Goal: Task Accomplishment & Management: Manage account settings

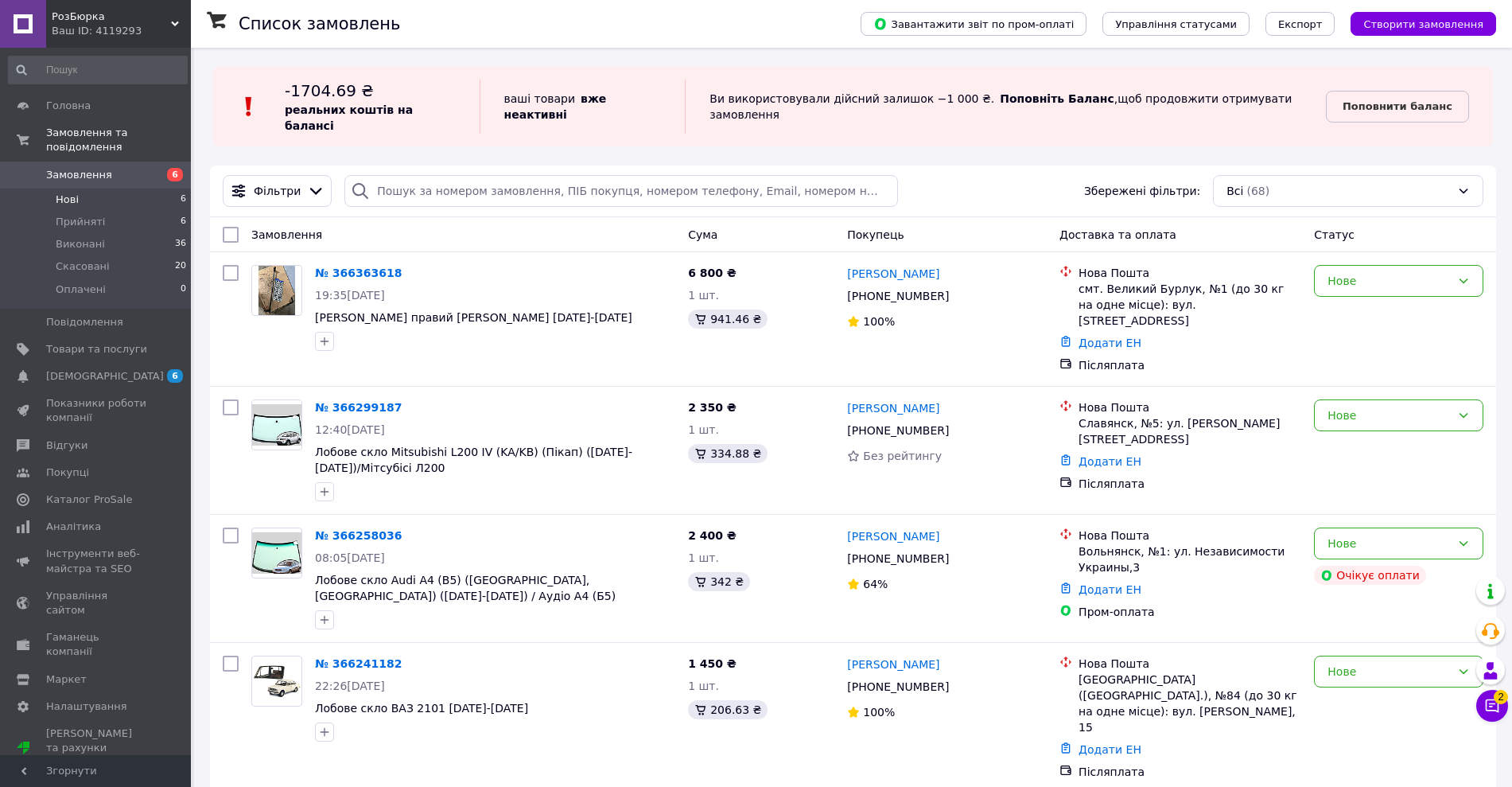
click at [124, 189] on li "Нові 6" at bounding box center [98, 199] width 196 height 23
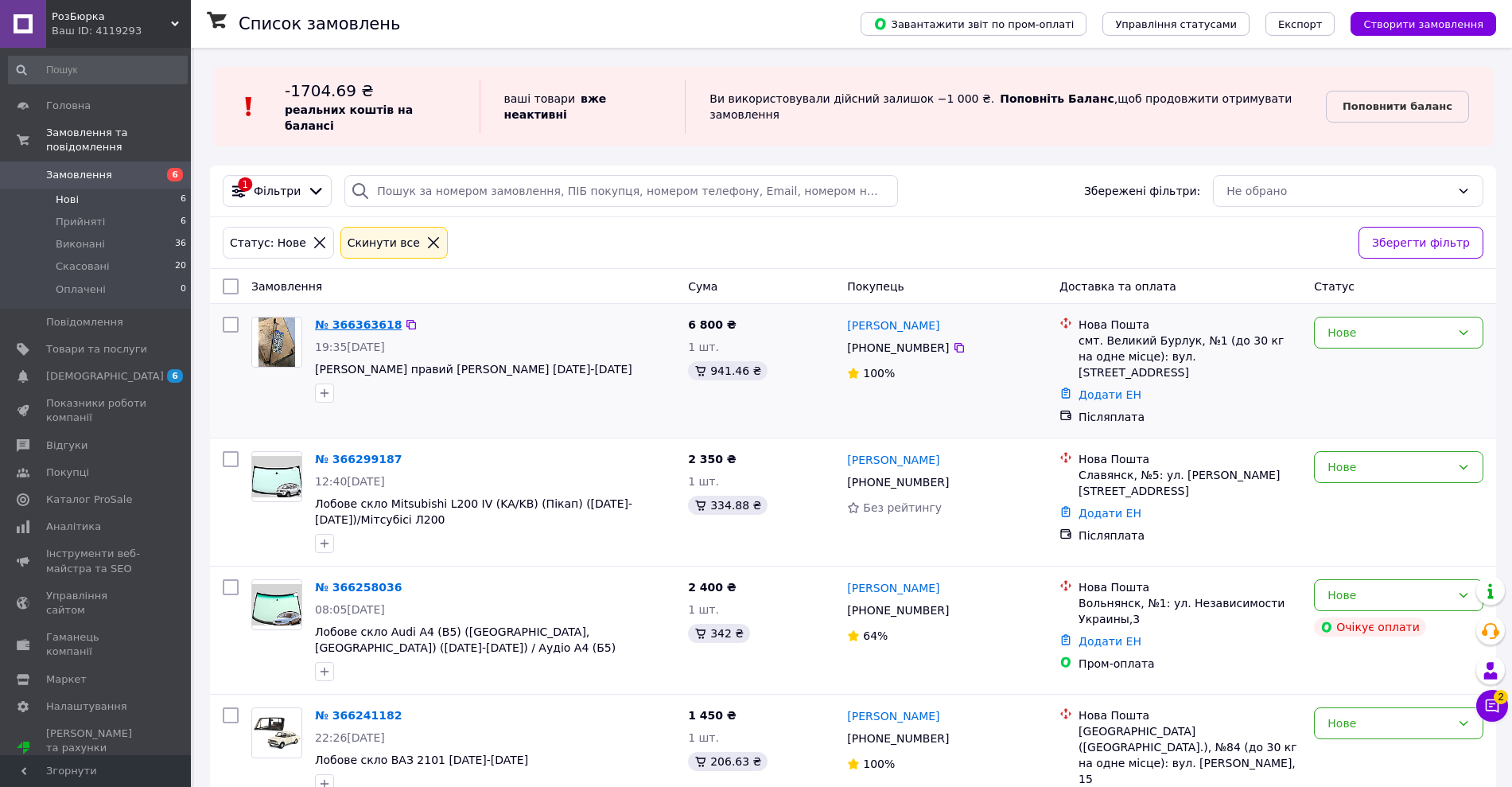
click at [365, 318] on link "№ 366363618" at bounding box center [358, 324] width 87 height 13
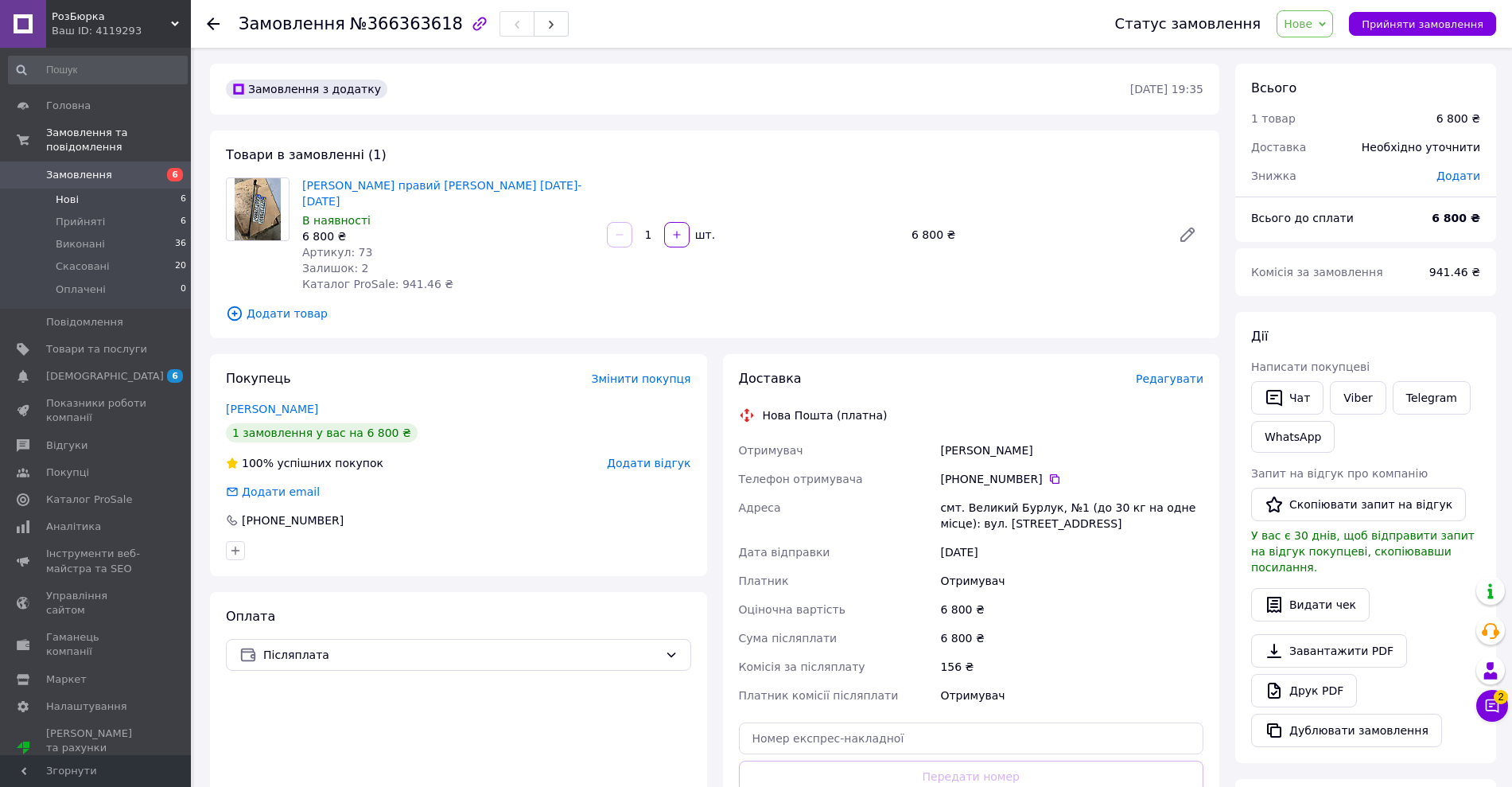
click at [94, 189] on li "Нові 6" at bounding box center [98, 199] width 196 height 23
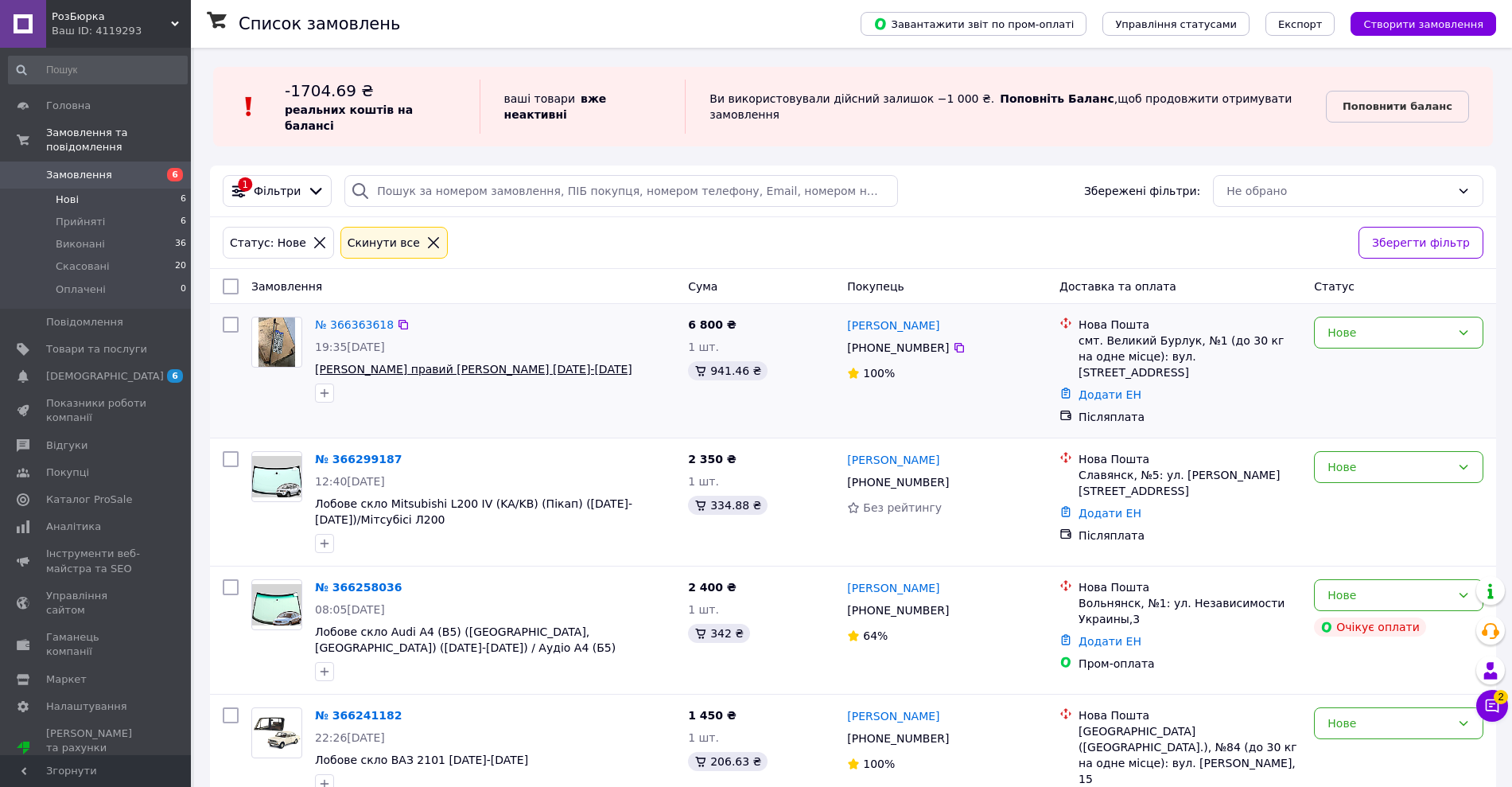
click at [383, 363] on span "[PERSON_NAME] правий Ford Ranger [DATE]-[DATE]" at bounding box center [473, 369] width 317 height 13
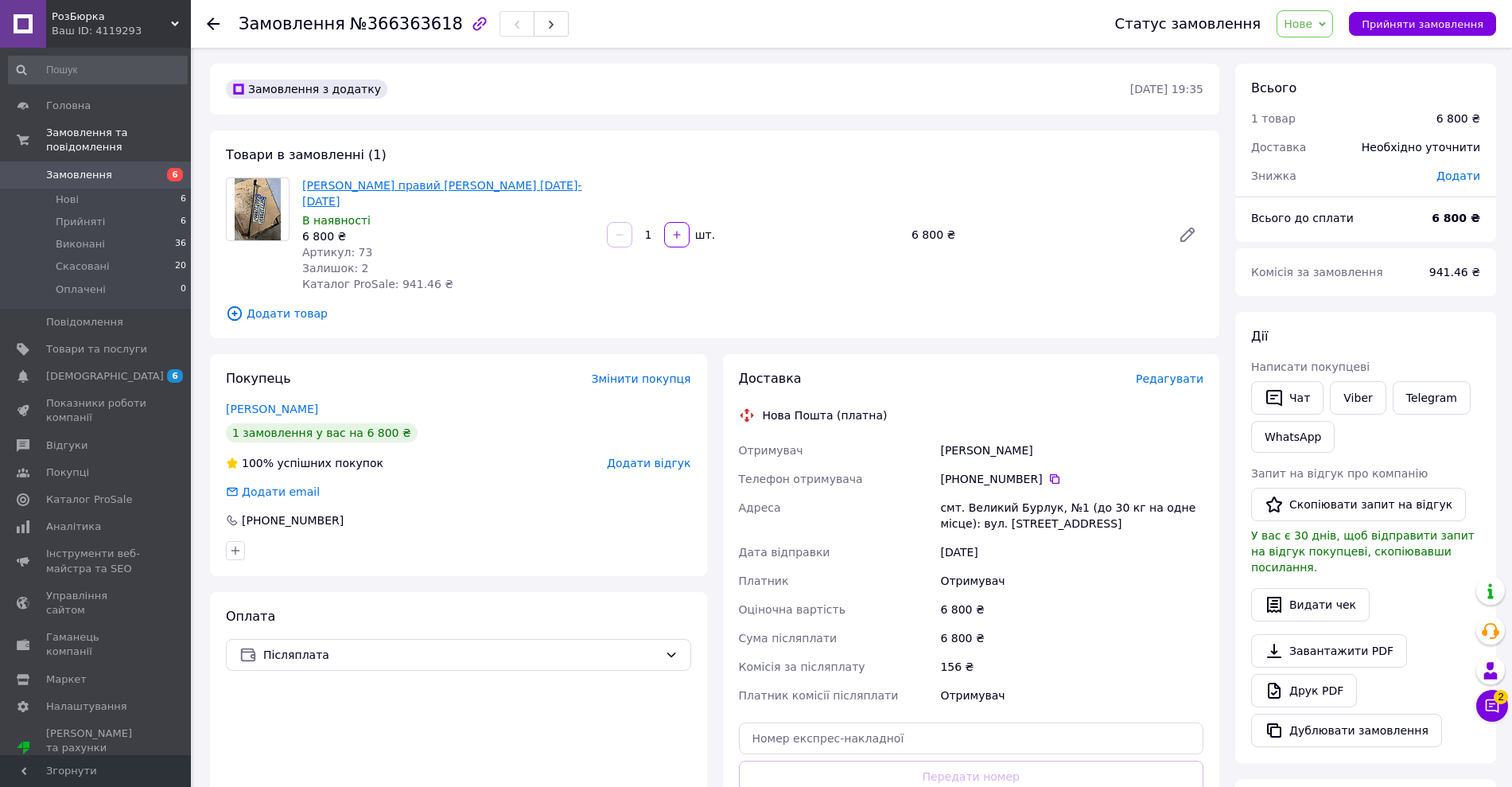
click at [446, 181] on link "[PERSON_NAME] правий Ford Ranger [DATE]-[DATE]" at bounding box center [441, 193] width 280 height 28
click at [88, 342] on span "Товари та послуги" at bounding box center [96, 349] width 101 height 14
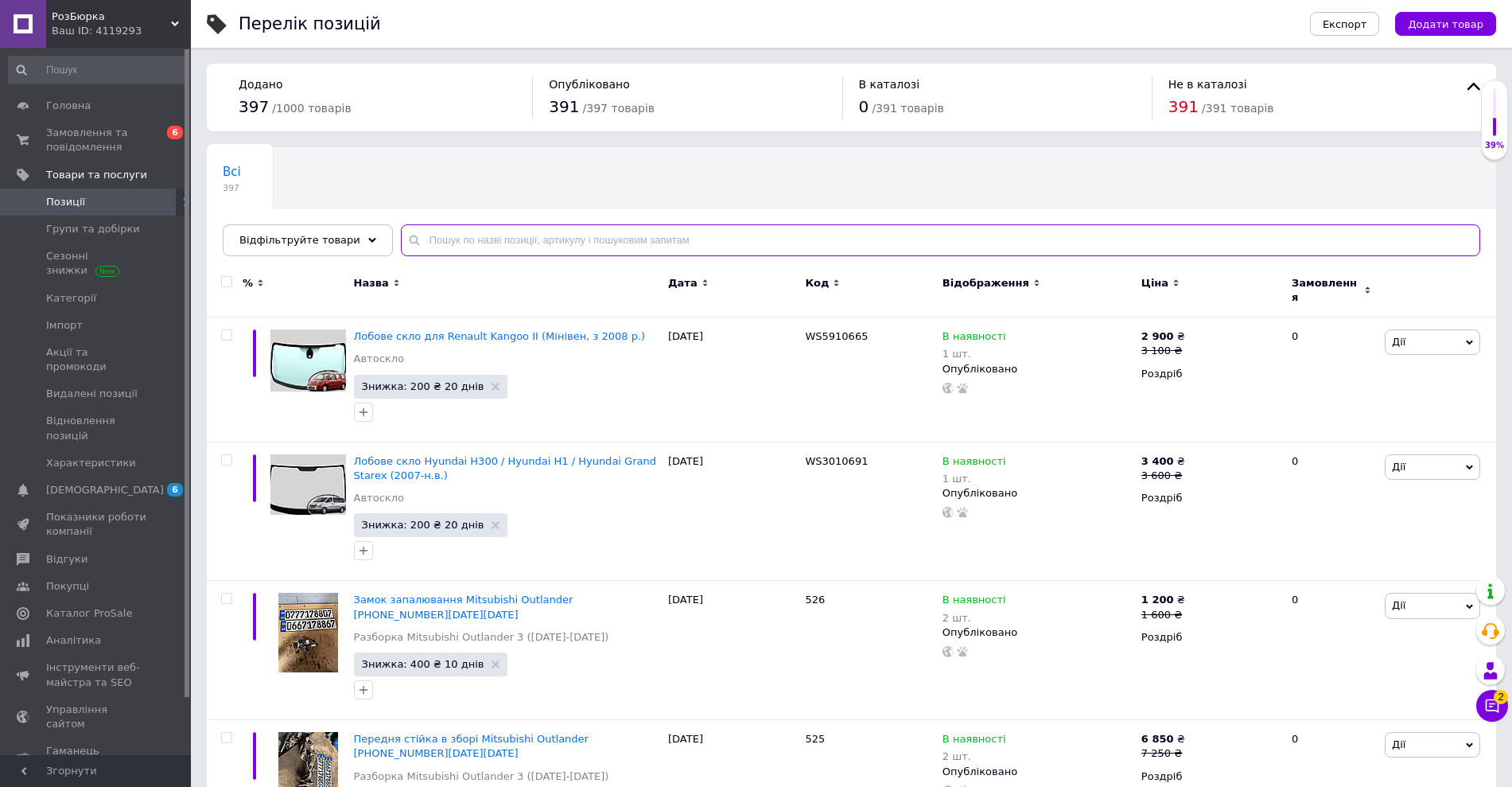
click at [1036, 251] on input "text" at bounding box center [940, 240] width 1080 height 32
type input "\"
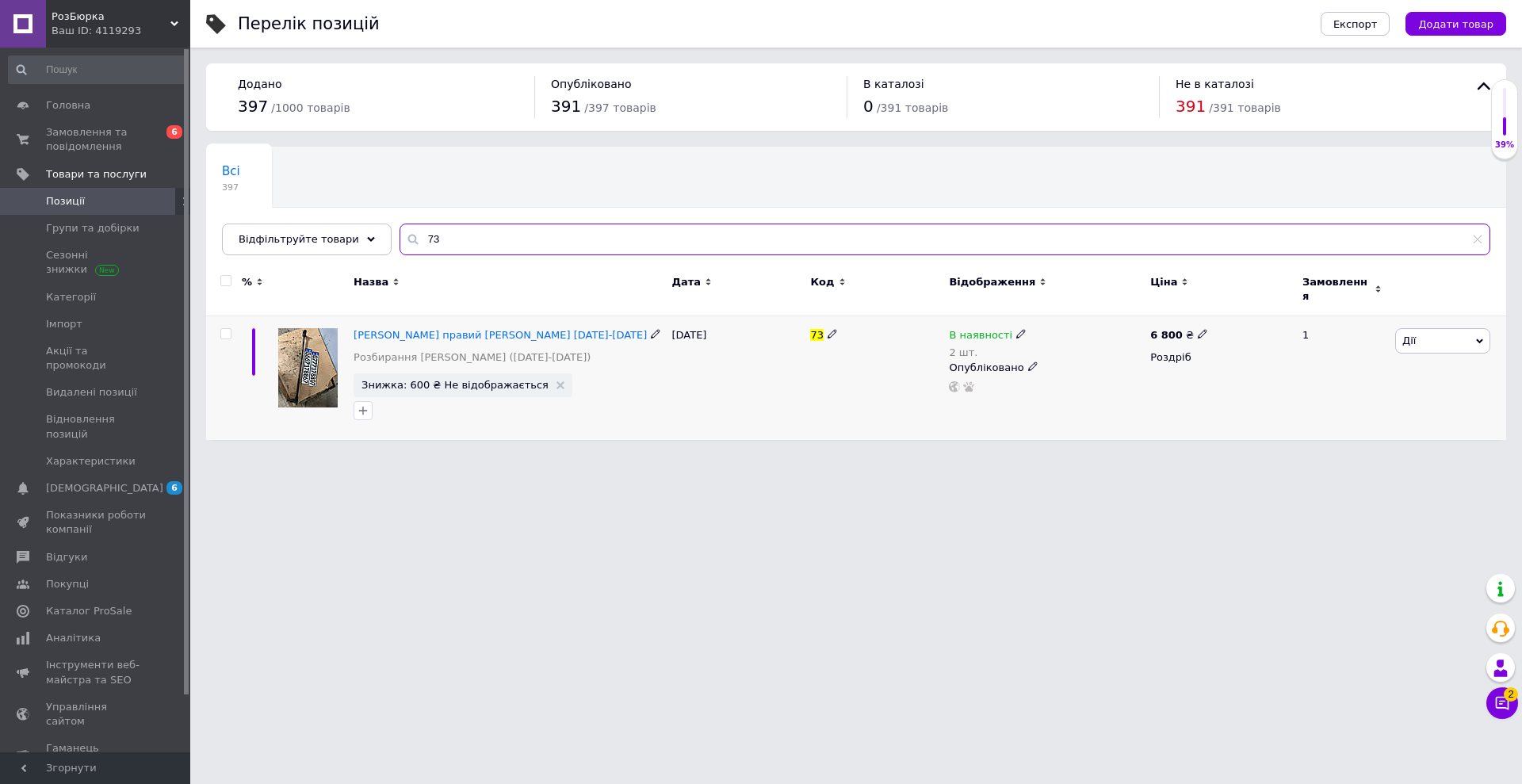
type input "73"
click at [500, 316] on div "Торсіон правий Ford Ranger 1998-2006 Розбирання Ford Ranger (1998-2012) Знижка:…" at bounding box center [508, 377] width 318 height 124
click at [497, 329] on span "[PERSON_NAME] правий Ford Ranger [DATE]-[DATE]" at bounding box center [500, 335] width 294 height 12
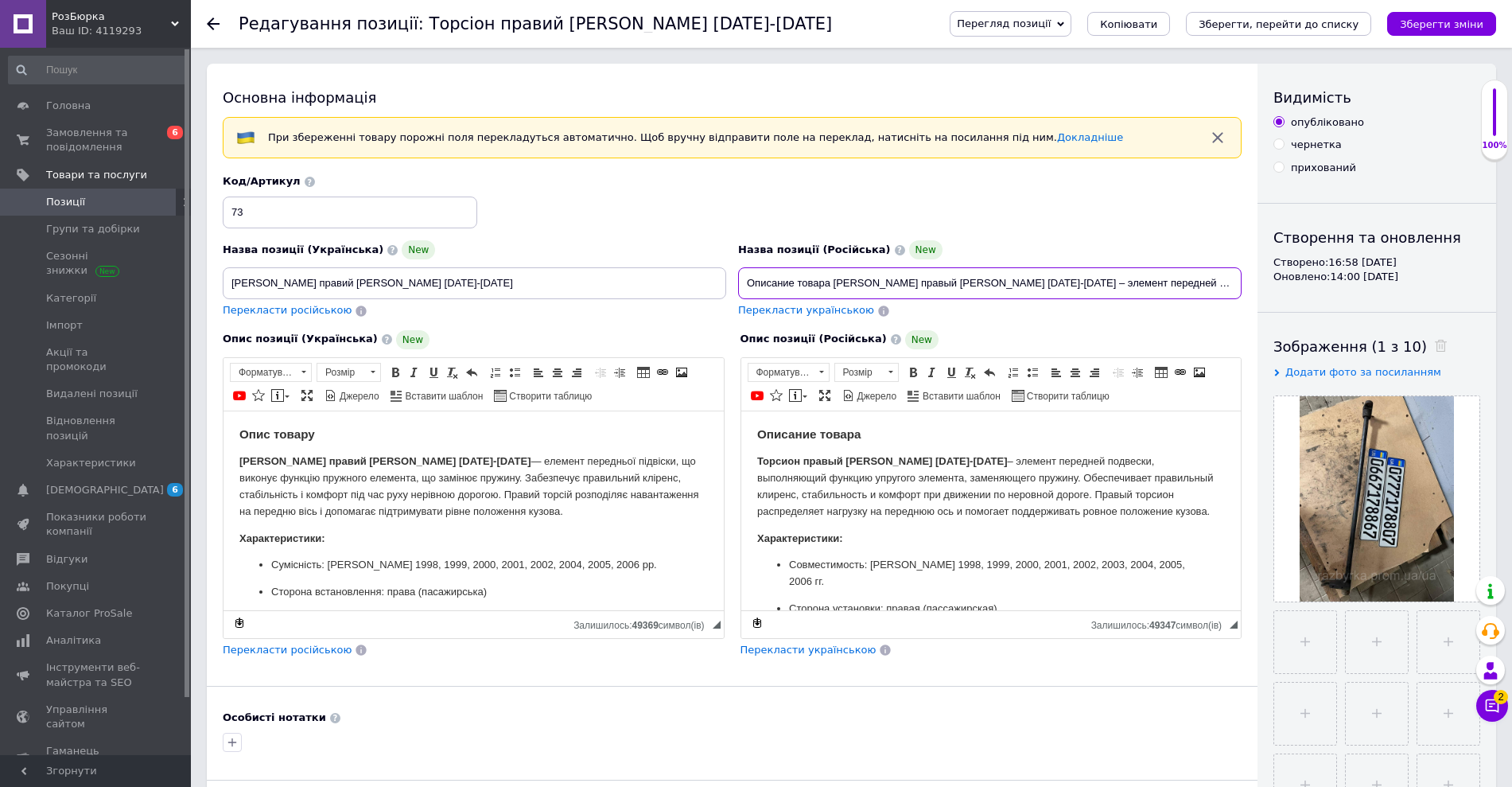
click at [952, 287] on input "Описание товара Торсион правый Ford Ranger 1998-2006 – элемент передней подвеск…" at bounding box center [990, 283] width 503 height 32
drag, startPoint x: 830, startPoint y: 280, endPoint x: 696, endPoint y: 264, distance: 135.0
click at [696, 265] on div "Назва позиції (Українська) New Торсіон правий Ford Ranger 1998-2006 Перекласти …" at bounding box center [732, 246] width 1031 height 156
type input "Торсион правый Ford Ranger 1998-2006 – элемент передней подвески, выполняющий ф…"
click at [794, 309] on span "Перекласти українською" at bounding box center [806, 310] width 136 height 12
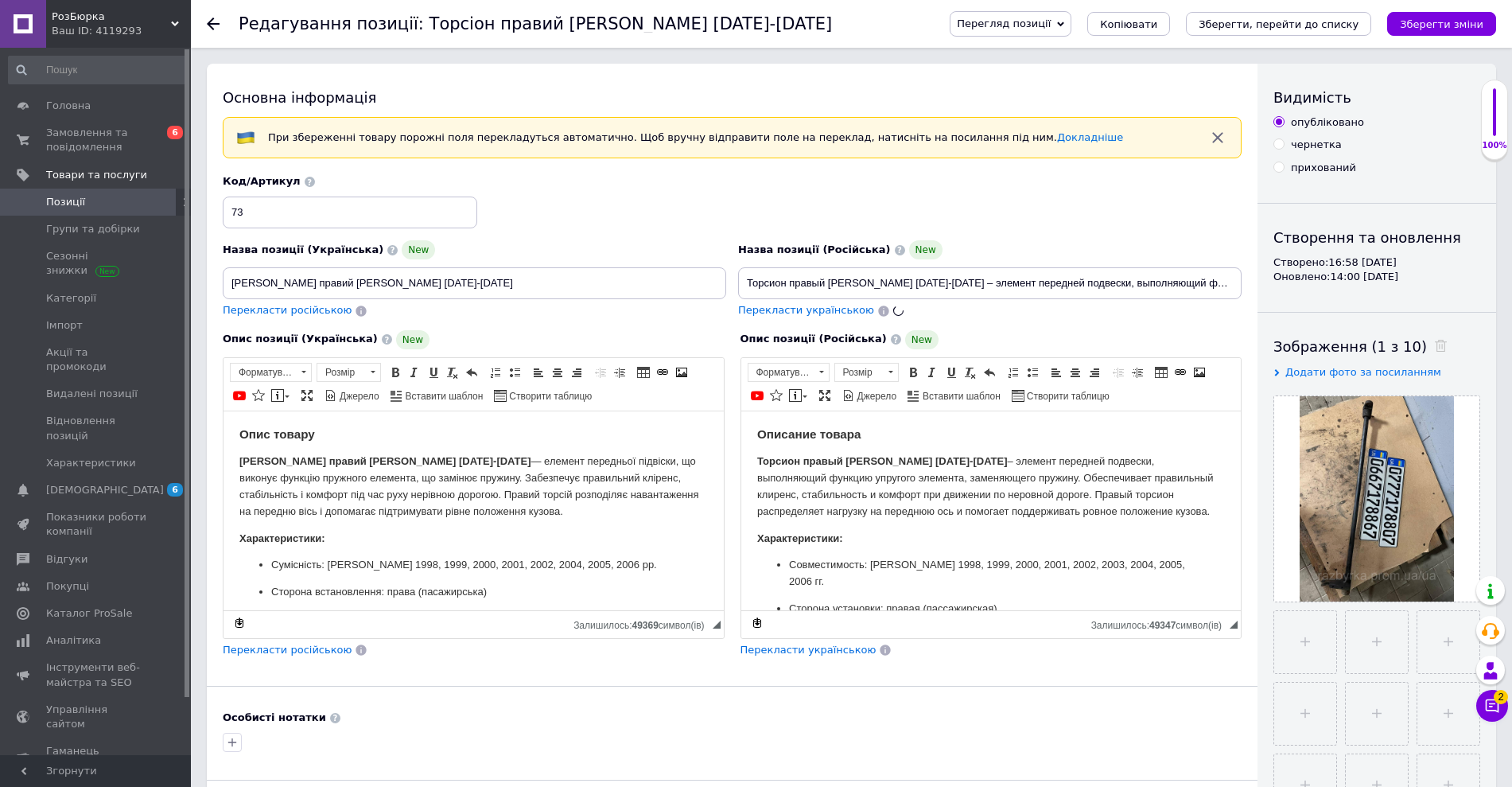
type input "Торсіон правий Ford Ranger 1998-2006 — елемент передньої підвіски, що виконує ф…"
click at [1449, 25] on icon "Зберегти зміни" at bounding box center [1442, 24] width 83 height 12
type input "Торсион правый Ford Ranger 1998-2006 – элемент передней подвески, выполняющий ф…"
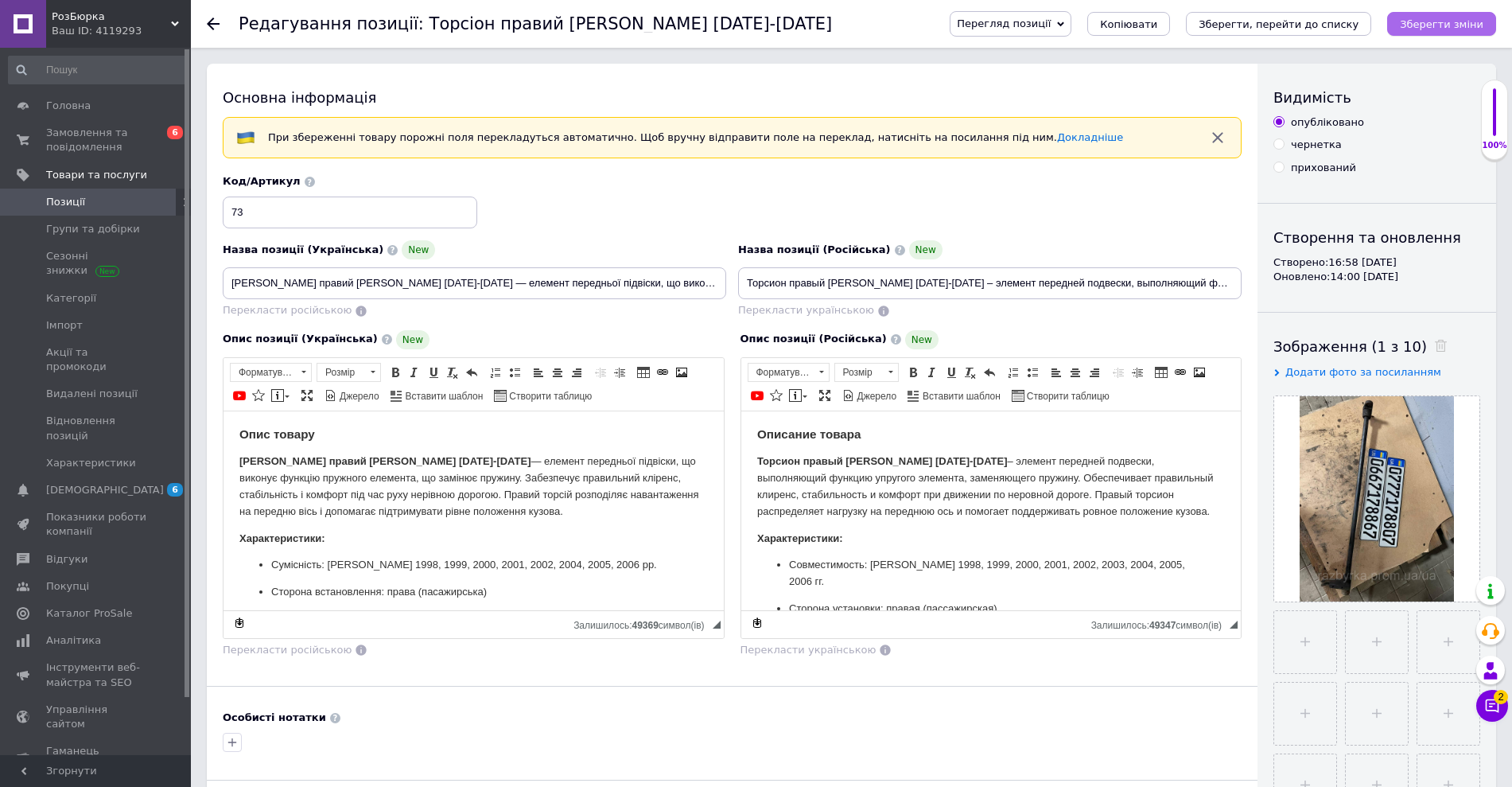
click at [1445, 23] on icon "Зберегти зміни" at bounding box center [1442, 24] width 83 height 12
click at [1336, 19] on icon "Зберегти, перейти до списку" at bounding box center [1279, 24] width 160 height 12
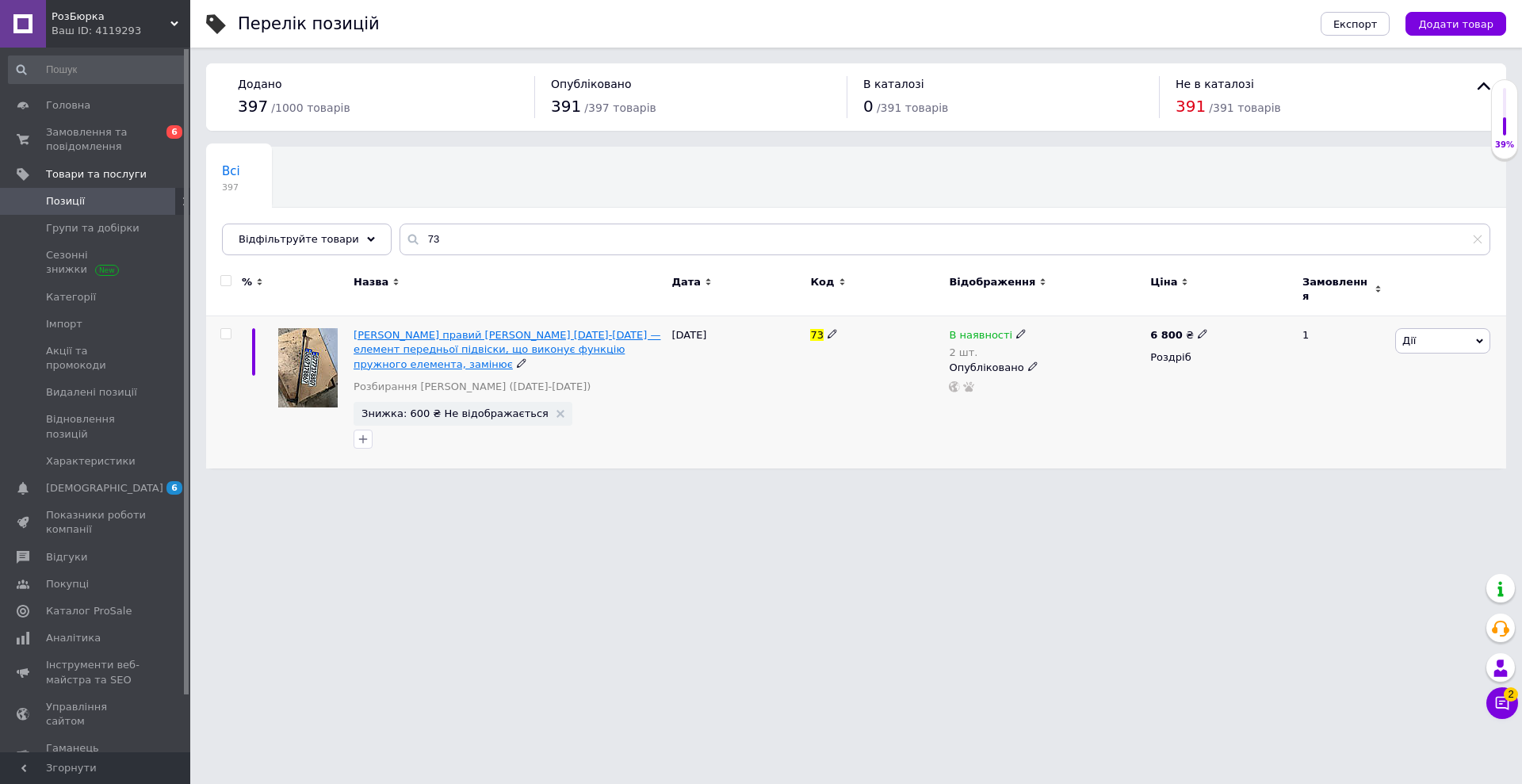
click at [582, 335] on span "Торсіон правий Ford Ranger 1998-2006 — елемент передньої підвіски, що виконує ф…" at bounding box center [507, 349] width 307 height 41
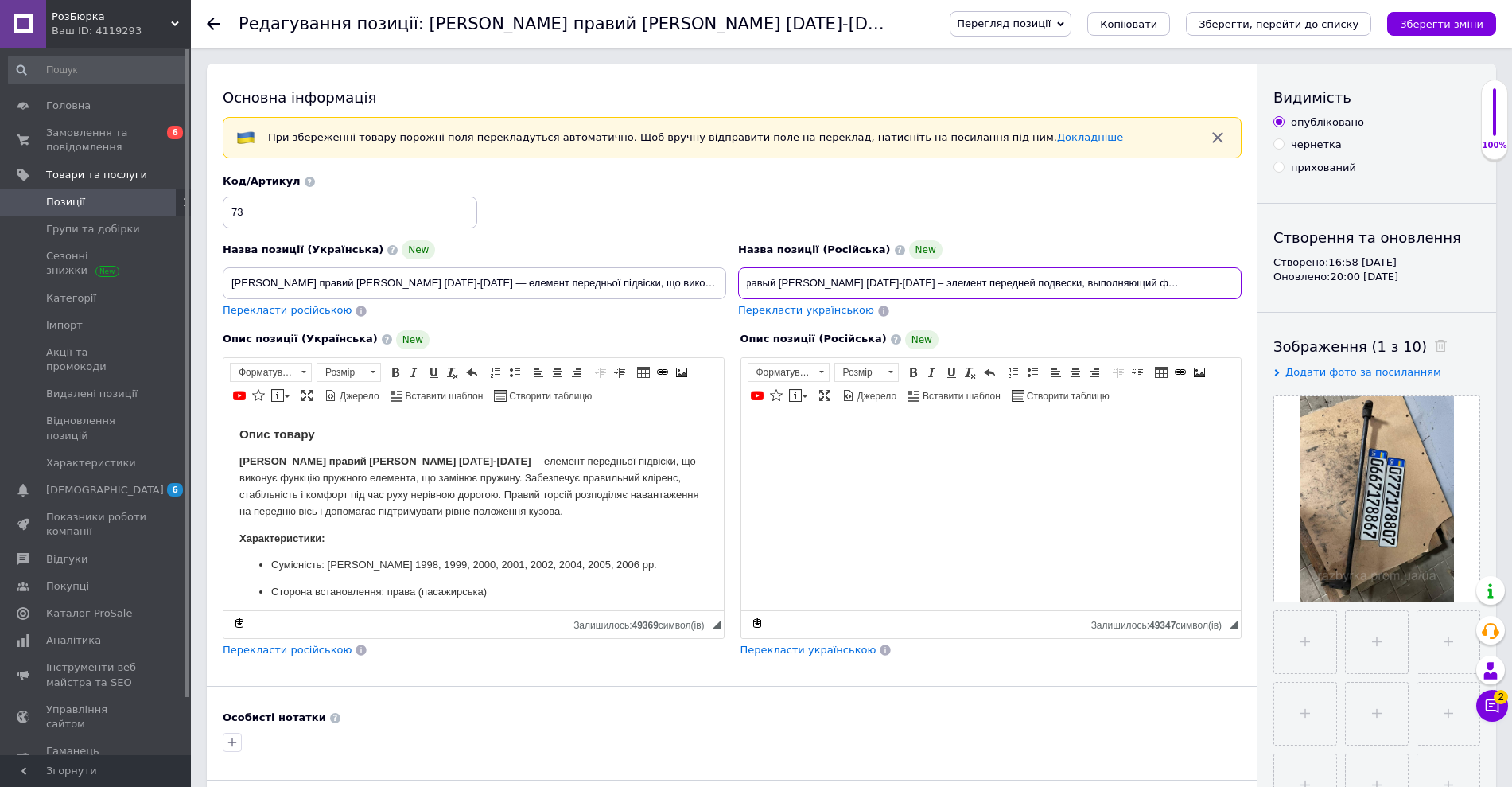
scroll to position [0, 129]
drag, startPoint x: 948, startPoint y: 285, endPoint x: 1256, endPoint y: 283, distance: 308.0
click at [1256, 283] on div "Основна інформація При збереженні товару порожні поля перекладуться автоматично…" at bounding box center [732, 532] width 1051 height 939
type input "Торсион правый Ford Ranger 1998-2006"
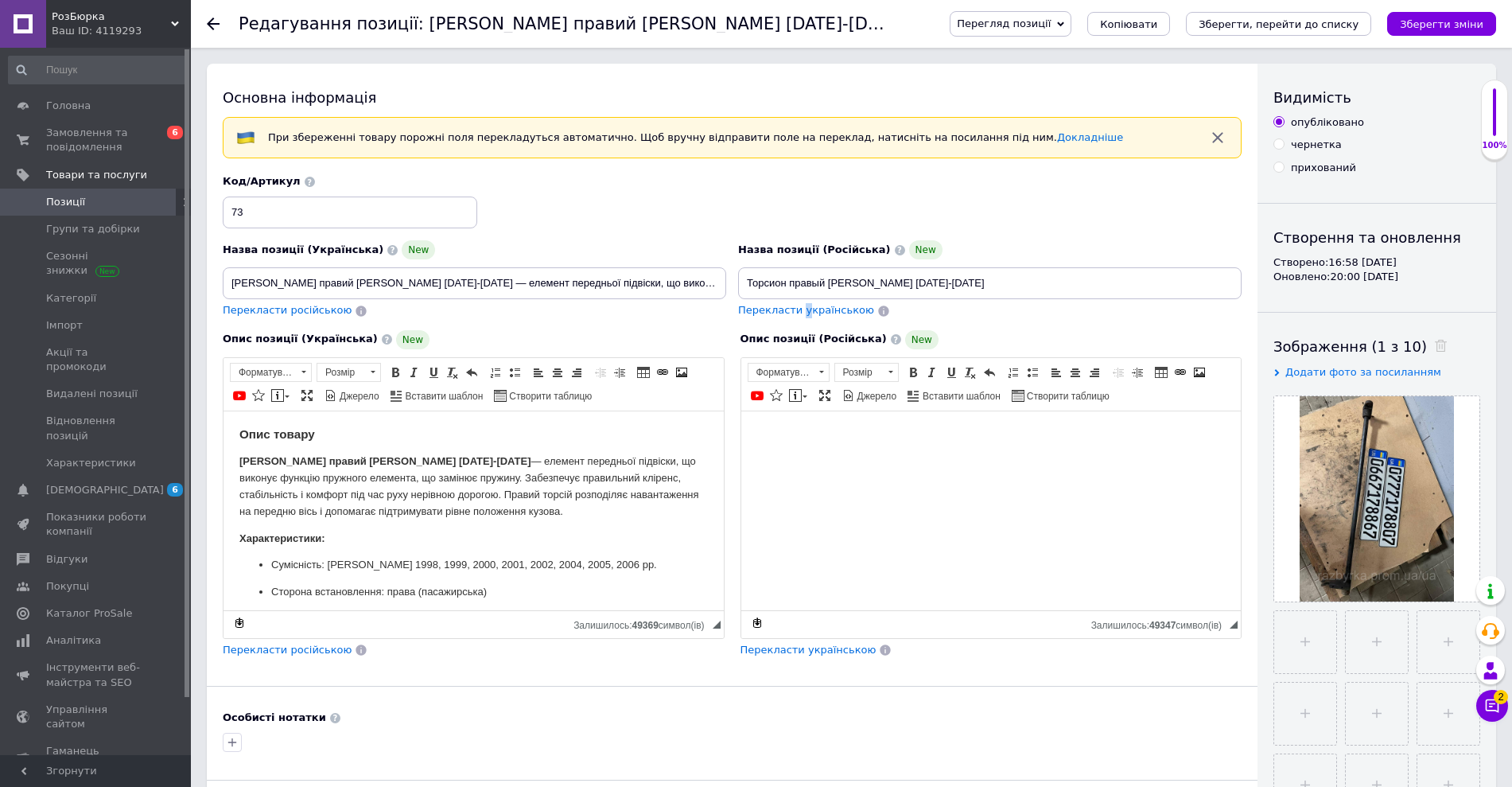
drag, startPoint x: 800, startPoint y: 308, endPoint x: 795, endPoint y: 315, distance: 8.6
click at [795, 315] on span "Перекласти українською" at bounding box center [806, 310] width 136 height 12
type input "[PERSON_NAME] правий Ford Ranger [DATE]-[DATE]"
click at [1454, 33] on button "Зберегти зміни" at bounding box center [1441, 23] width 109 height 24
type input "Торсион правый Ford Ranger 1998-2006"
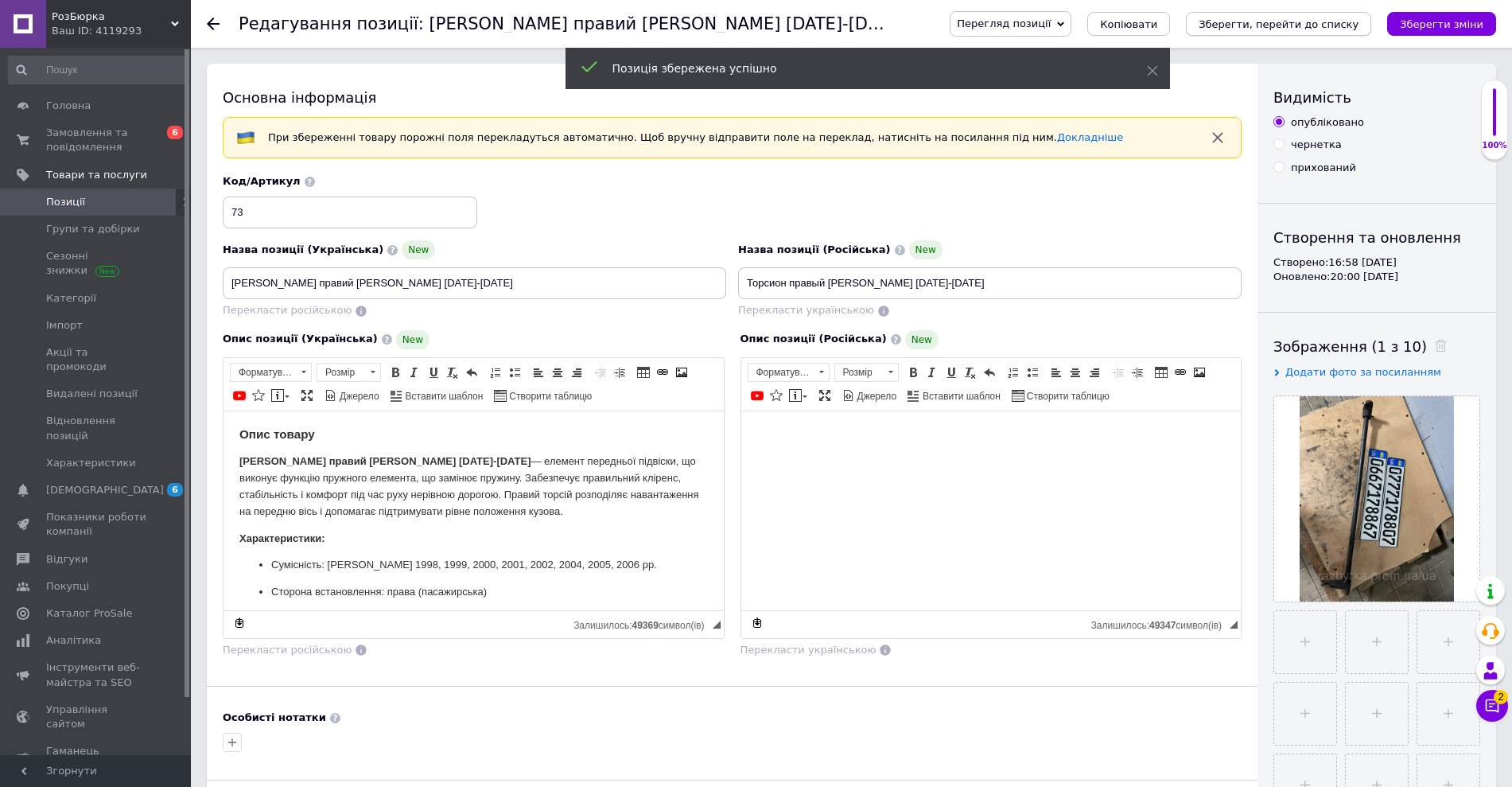
click at [1332, 21] on icon "Зберегти, перейти до списку" at bounding box center [1279, 24] width 160 height 12
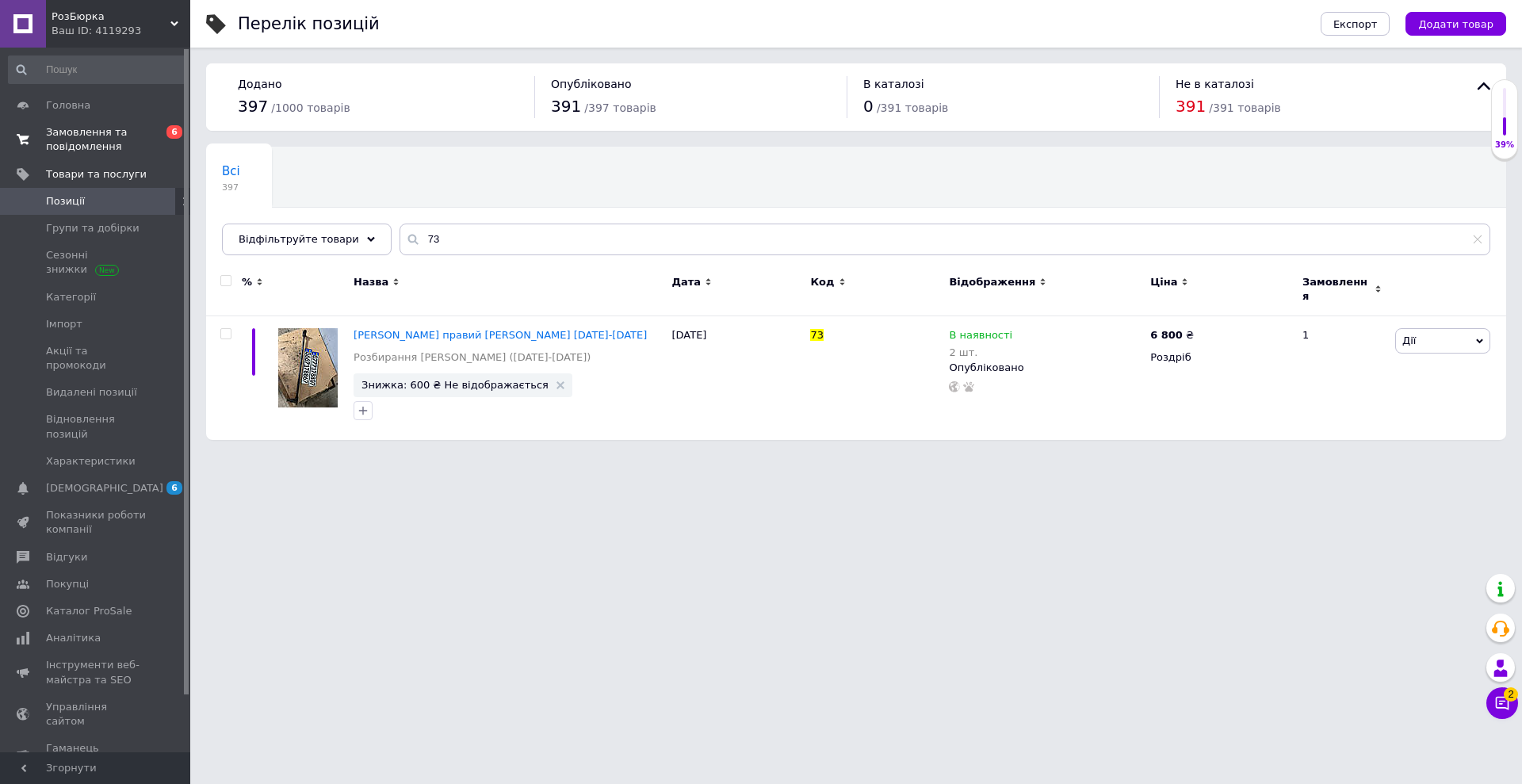
click at [101, 142] on span "Замовлення та повідомлення" at bounding box center [96, 140] width 101 height 28
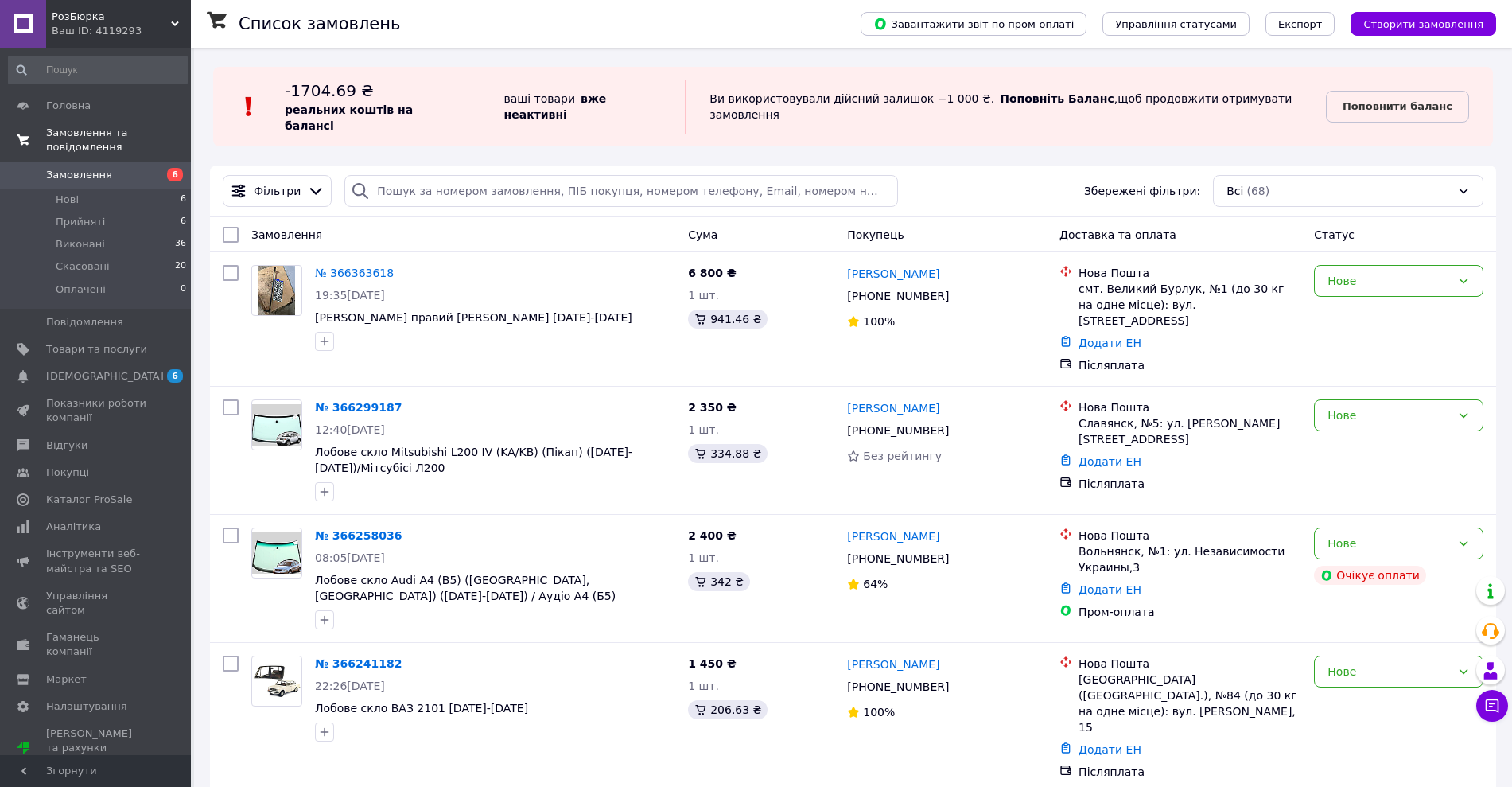
click at [85, 133] on span "Замовлення та повідомлення" at bounding box center [118, 140] width 144 height 28
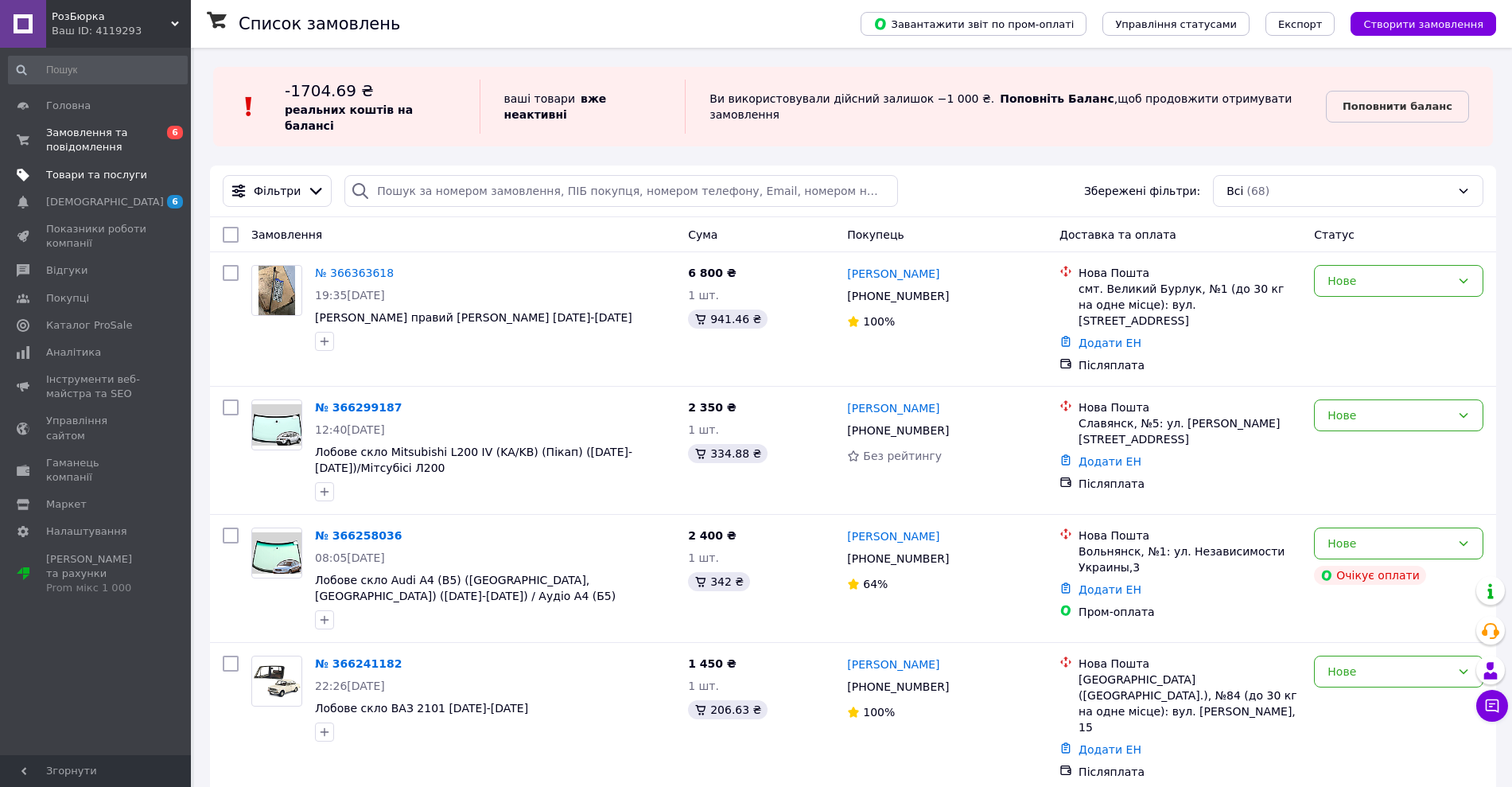
click at [103, 173] on span "Товари та послуги" at bounding box center [96, 174] width 101 height 14
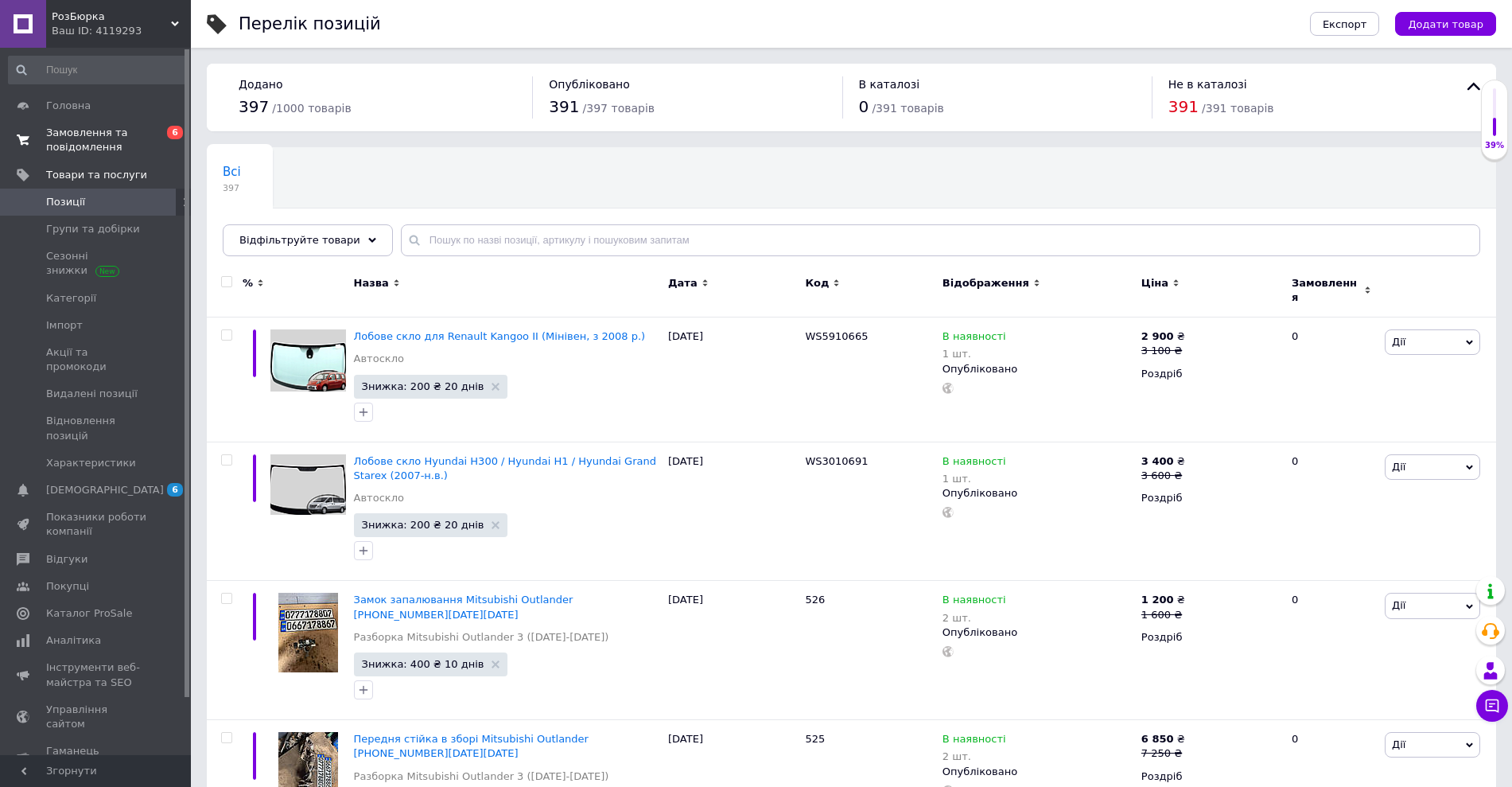
click at [131, 144] on span "Замовлення та повідомлення" at bounding box center [96, 140] width 101 height 28
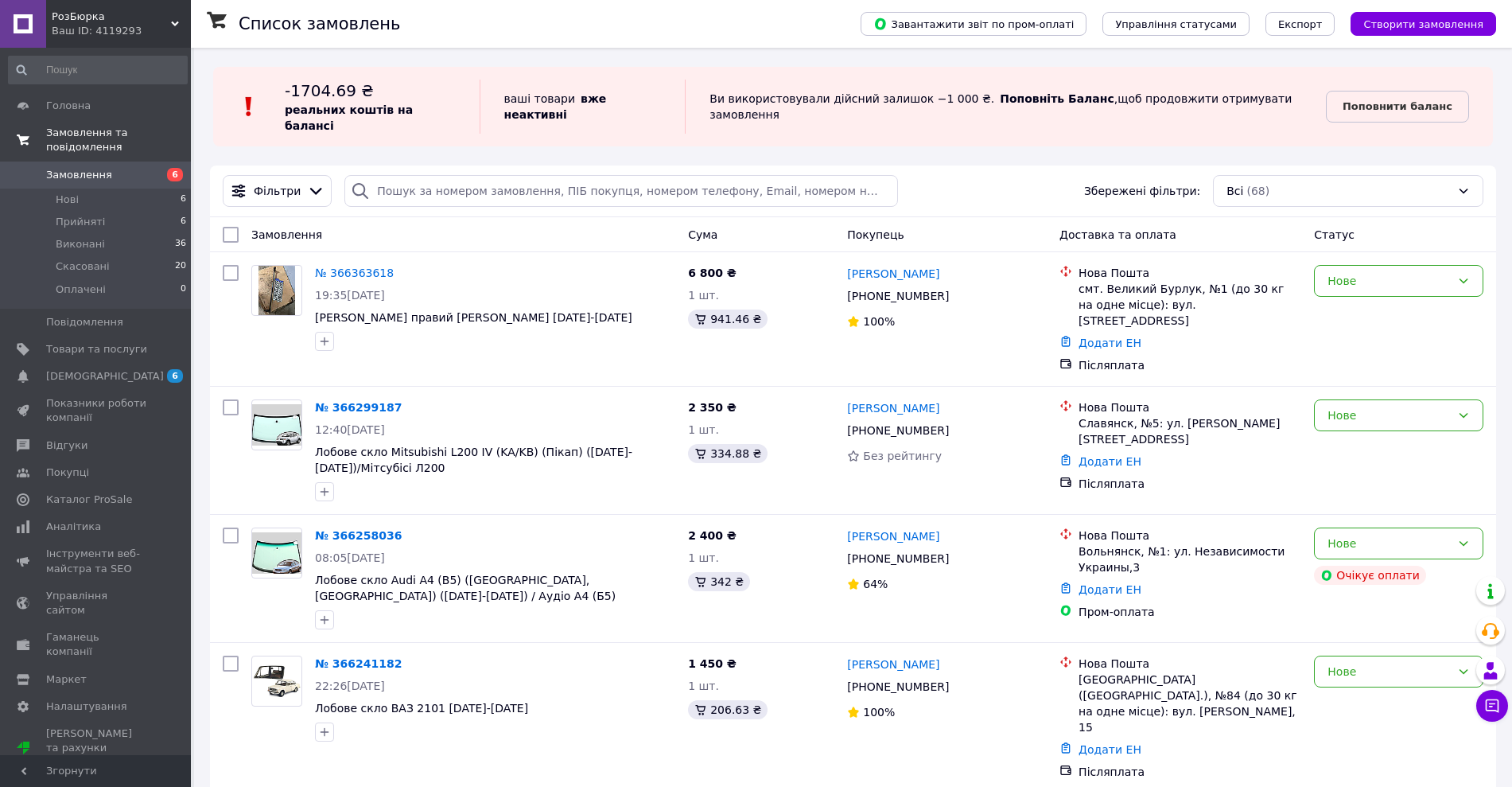
click at [98, 131] on span "Замовлення та повідомлення" at bounding box center [118, 140] width 144 height 28
click at [111, 369] on span "[DEMOGRAPHIC_DATA]" at bounding box center [96, 376] width 101 height 14
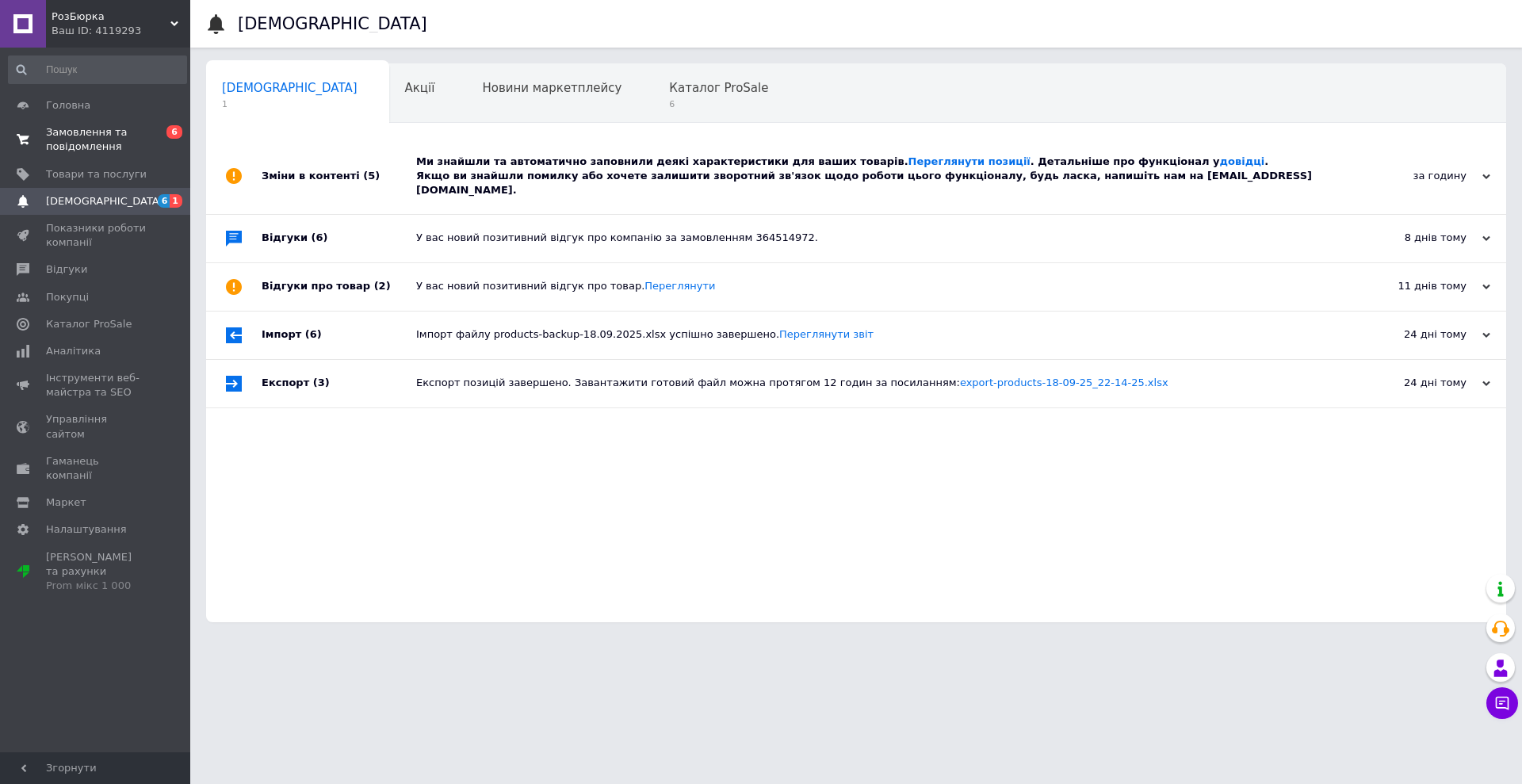
click at [88, 132] on span "Замовлення та повідомлення" at bounding box center [96, 140] width 101 height 28
